Goal: Task Accomplishment & Management: Use online tool/utility

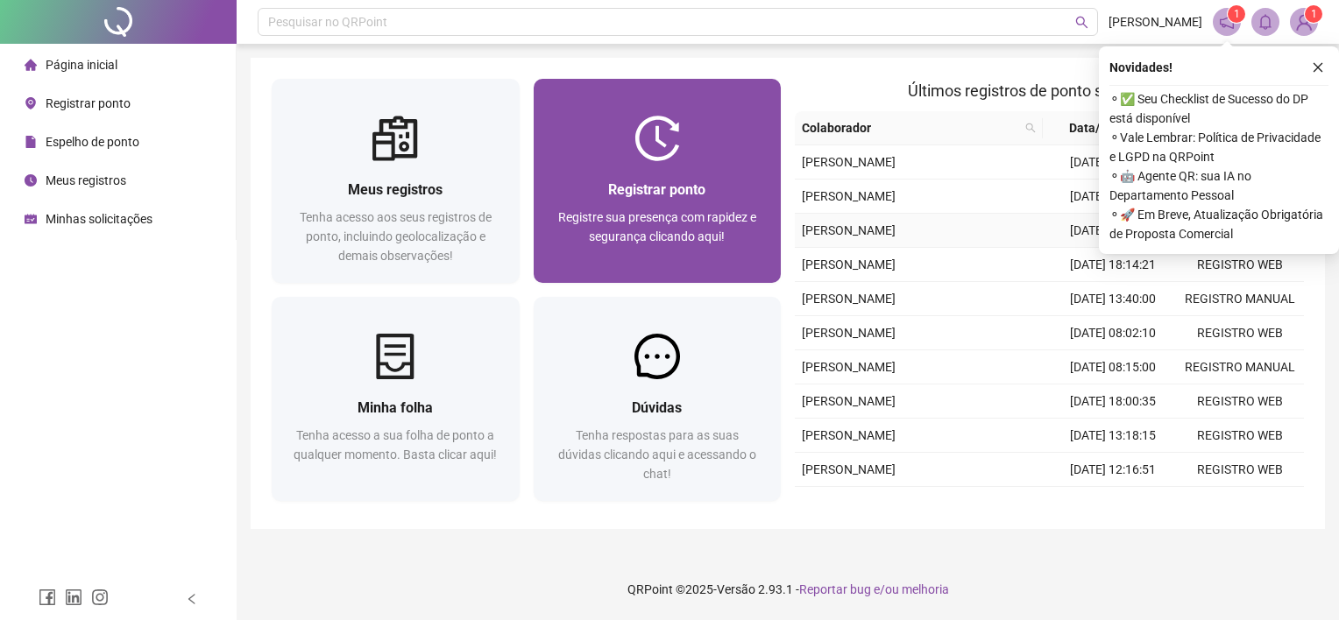
click at [723, 192] on div "Registrar ponto" at bounding box center [658, 190] width 206 height 22
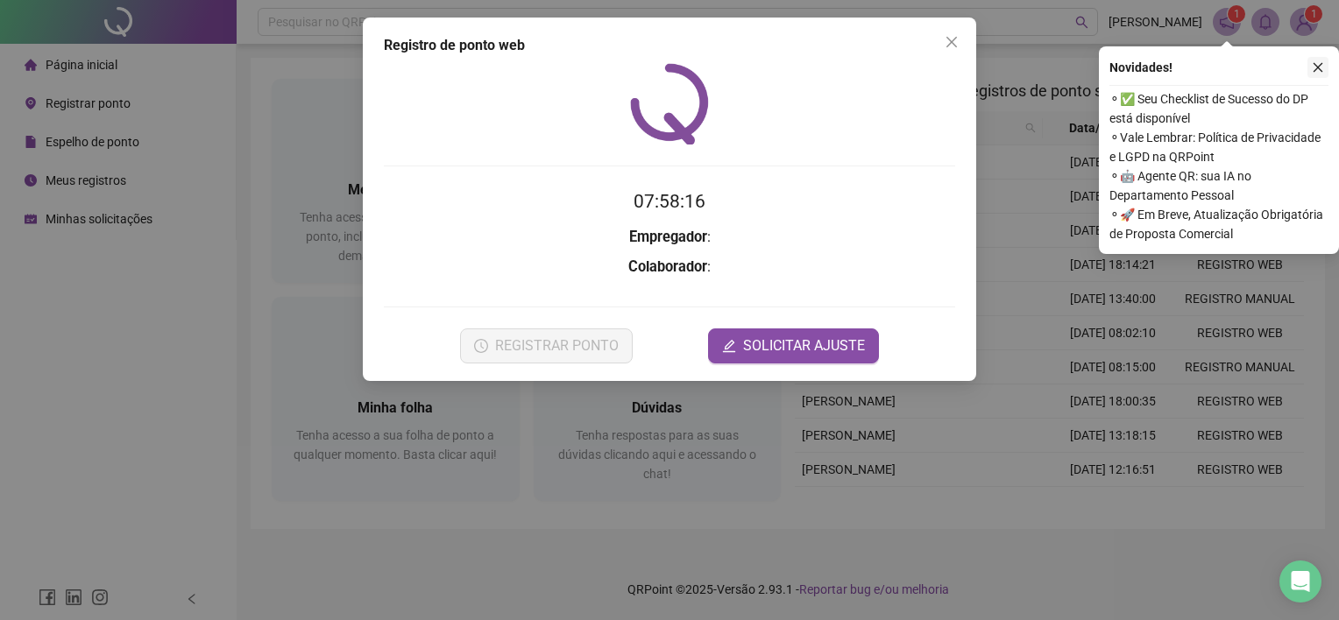
click at [1318, 71] on icon "close" at bounding box center [1317, 67] width 12 height 12
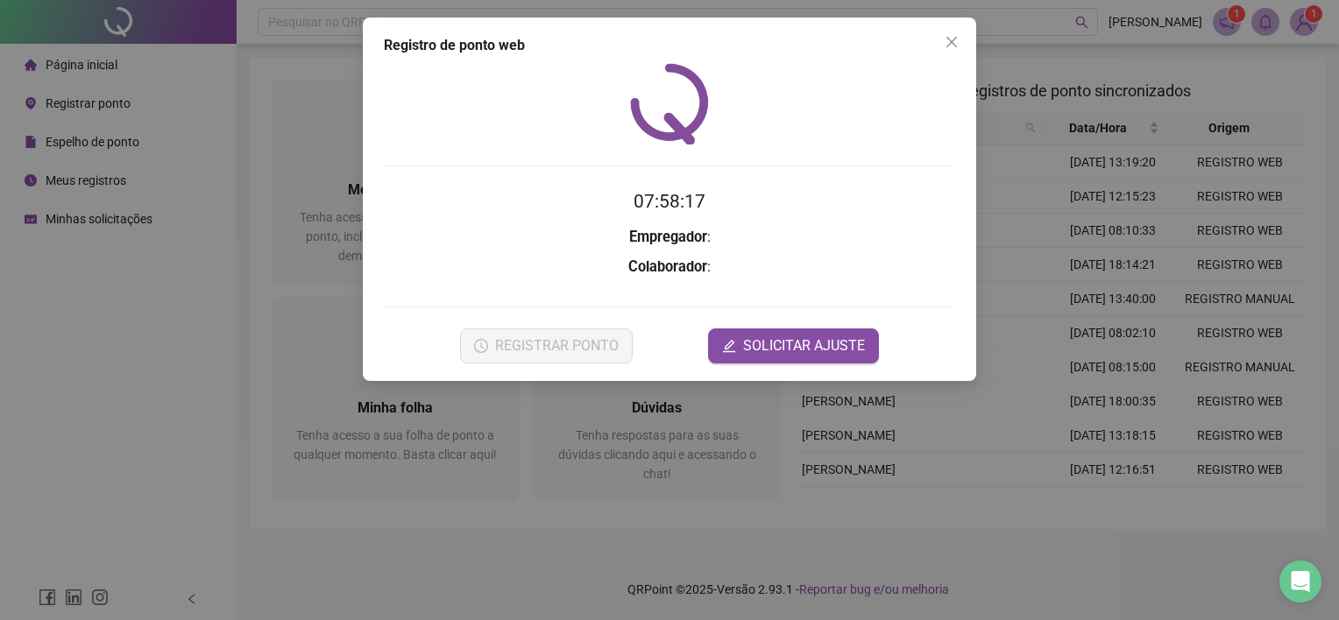
click at [753, 209] on h2 "07:58:17" at bounding box center [669, 201] width 571 height 29
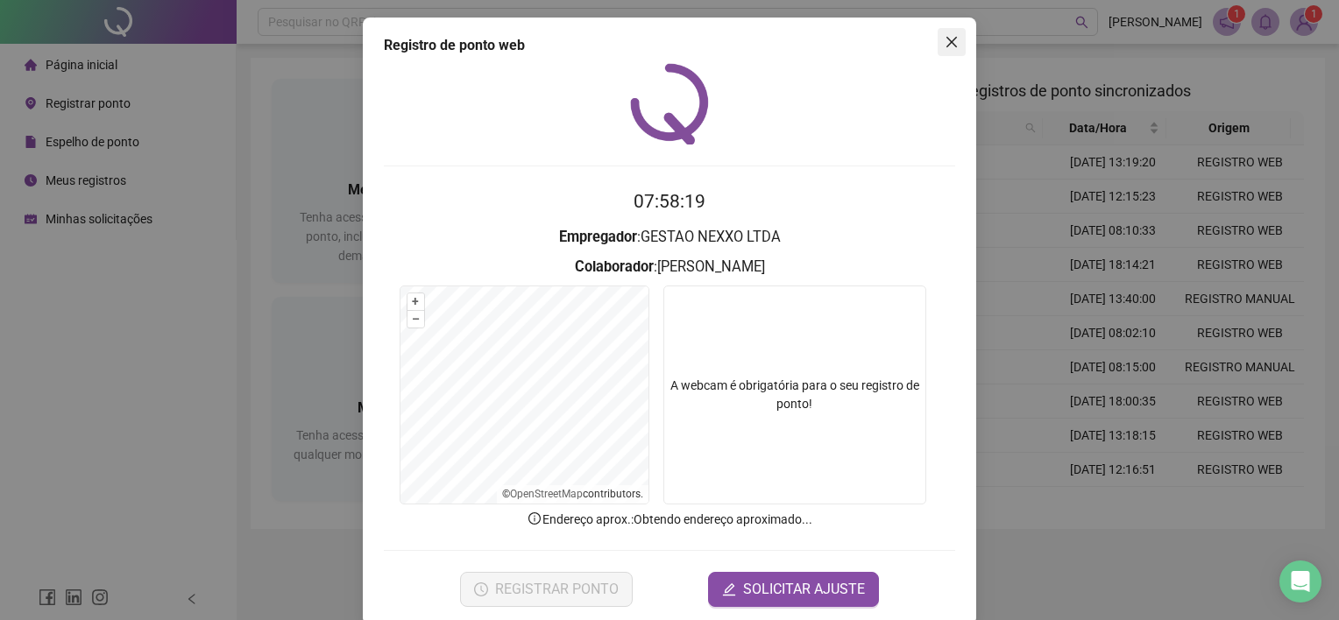
click at [959, 41] on div "Registro de ponto web 07:58:19 Empregador : GESTAO NEXXO LTDA Colaborador : [PE…" at bounding box center [669, 321] width 613 height 607
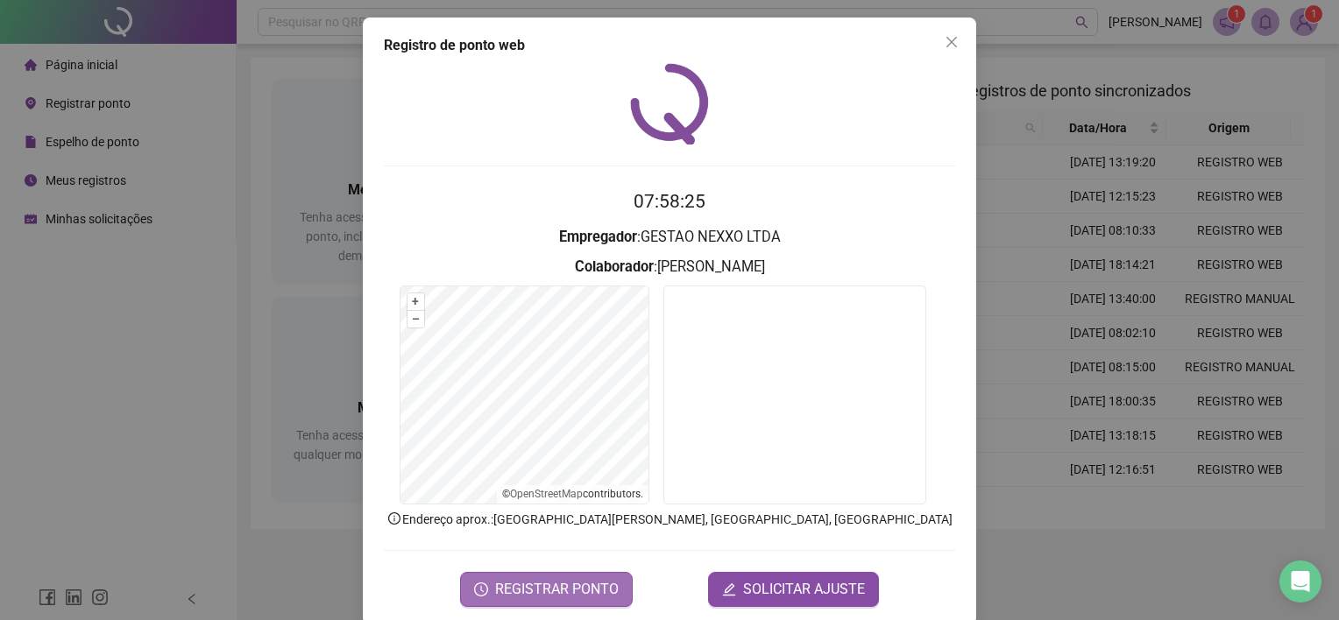
click at [568, 576] on button "REGISTRAR PONTO" at bounding box center [546, 589] width 173 height 35
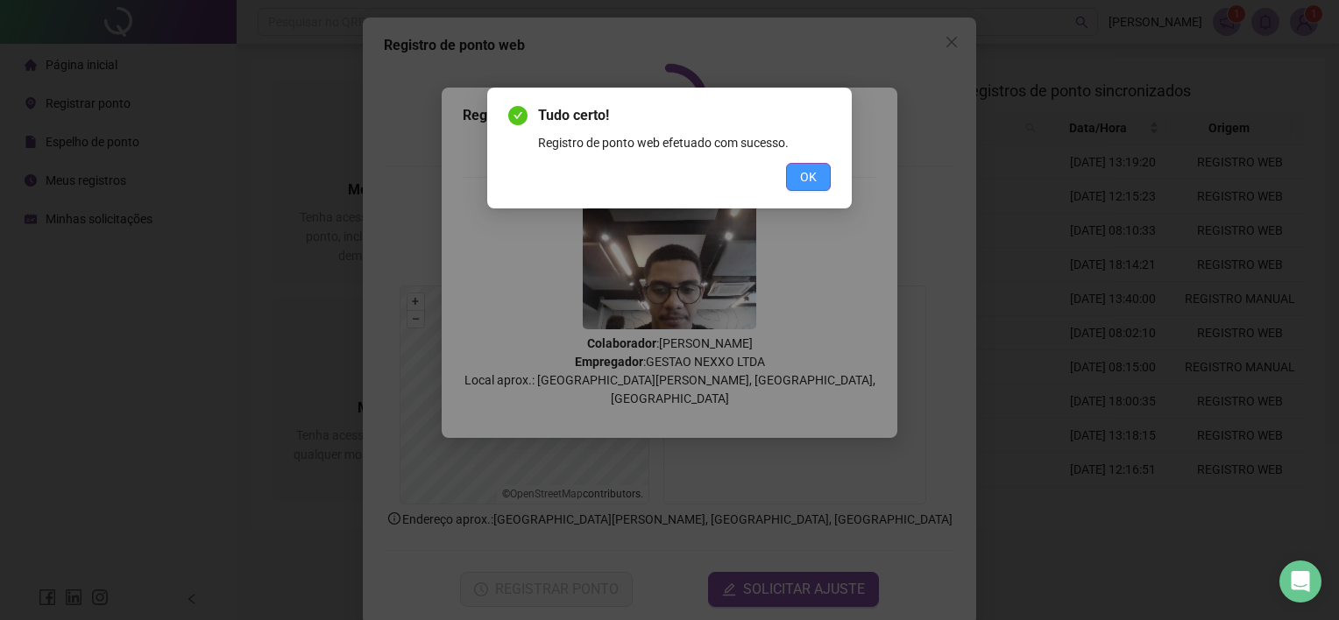
click at [817, 166] on button "OK" at bounding box center [808, 177] width 45 height 28
